Goal: Task Accomplishment & Management: Use online tool/utility

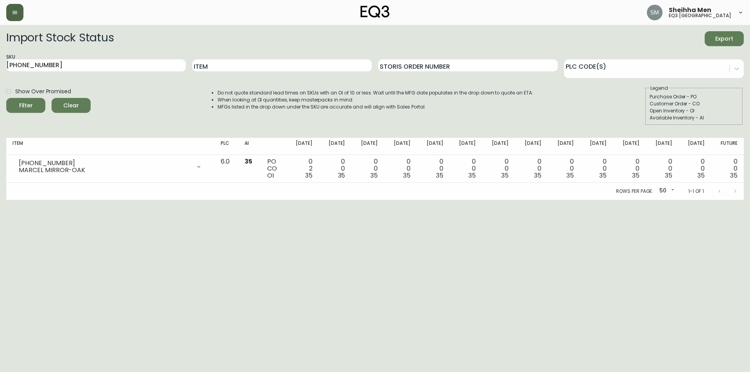
click at [9, 7] on button "button" at bounding box center [14, 12] width 17 height 17
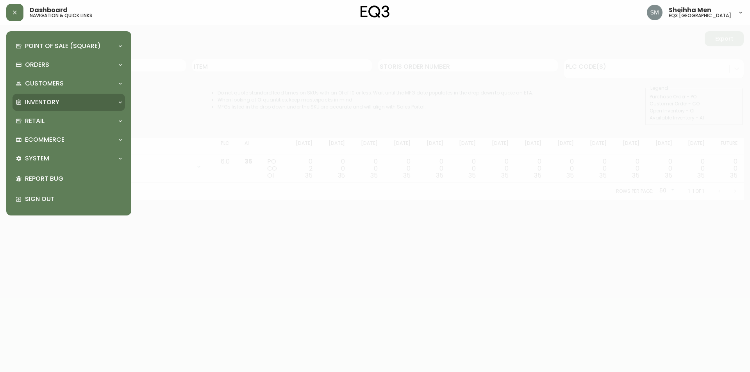
click at [104, 98] on div "Inventory" at bounding box center [65, 102] width 98 height 9
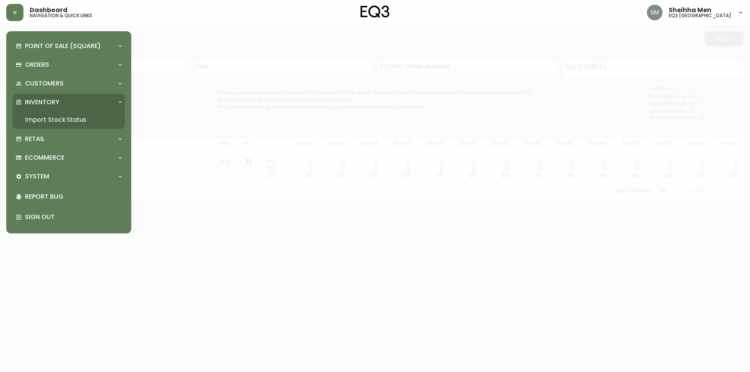
click at [101, 101] on div "Inventory" at bounding box center [65, 102] width 98 height 9
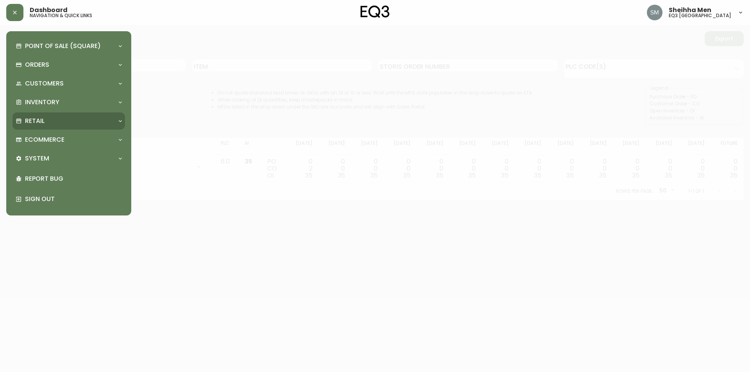
click at [99, 122] on div "Retail" at bounding box center [65, 121] width 98 height 9
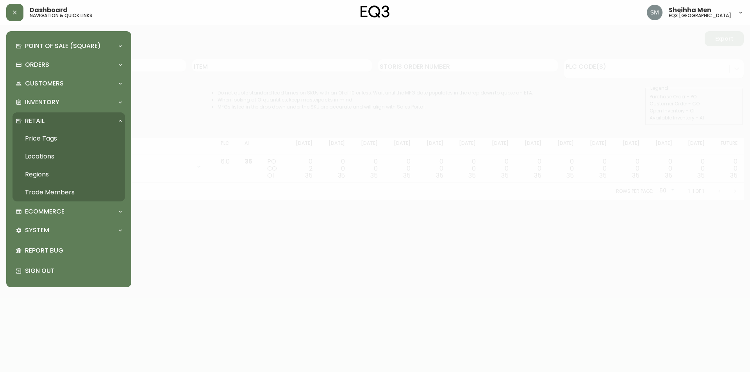
click at [107, 137] on link "Price Tags" at bounding box center [69, 139] width 113 height 18
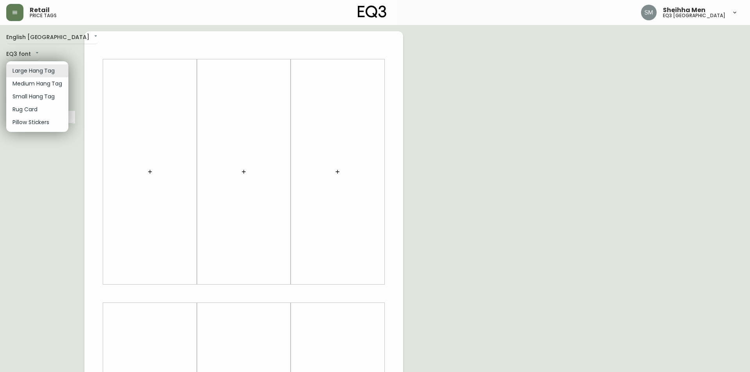
click at [40, 70] on body "Retail price tags Sheihha Men eq3 [GEOGRAPHIC_DATA] English [GEOGRAPHIC_DATA] e…" at bounding box center [375, 278] width 750 height 556
click at [54, 98] on li "Small Hang Tag" at bounding box center [37, 96] width 62 height 13
type input "small"
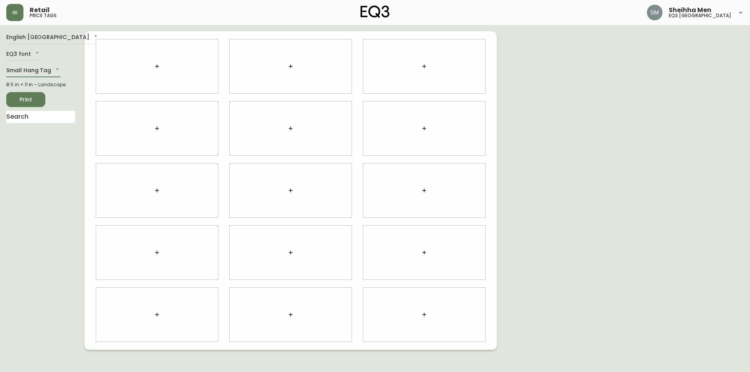
click at [162, 63] on button "button" at bounding box center [157, 67] width 16 height 16
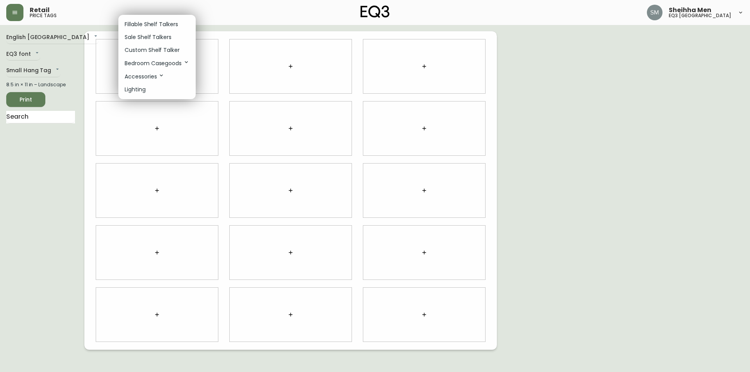
click at [70, 161] on div at bounding box center [375, 186] width 750 height 372
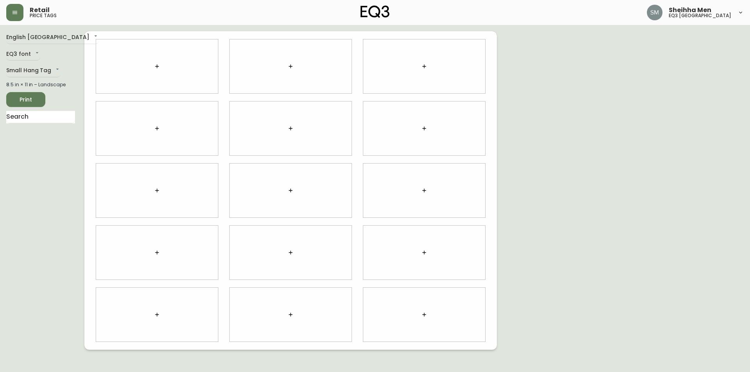
click at [162, 66] on button "button" at bounding box center [157, 67] width 16 height 16
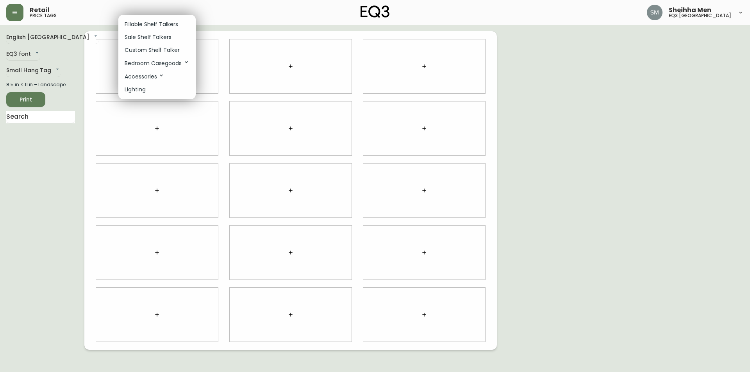
drag, startPoint x: 48, startPoint y: 164, endPoint x: 46, endPoint y: 131, distance: 32.9
click at [49, 155] on div at bounding box center [375, 186] width 750 height 372
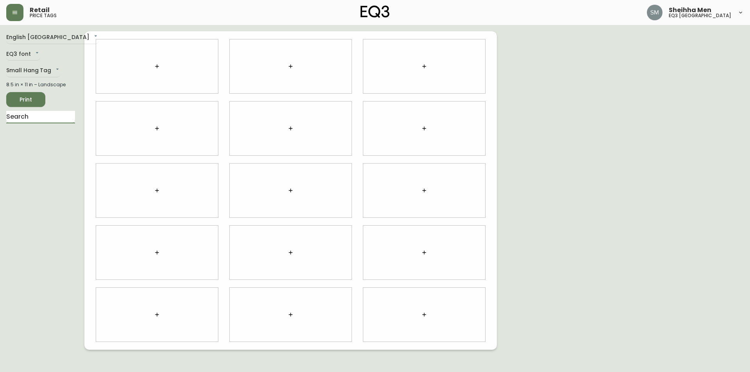
click at [43, 115] on input "text" at bounding box center [40, 117] width 69 height 13
type input "[PERSON_NAME]"
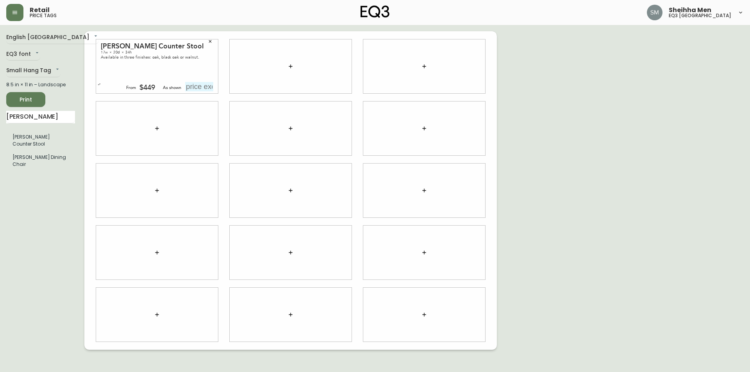
click at [191, 86] on input "text" at bounding box center [199, 86] width 28 height 9
